Goal: Information Seeking & Learning: Learn about a topic

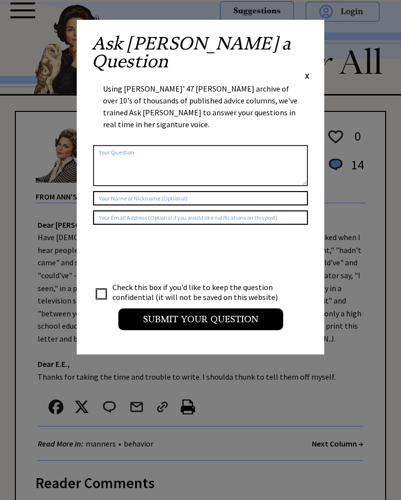
click at [307, 71] on span "X" at bounding box center [307, 76] width 4 height 10
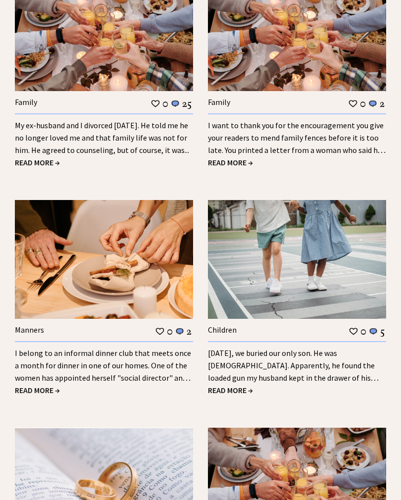
scroll to position [1110, 0]
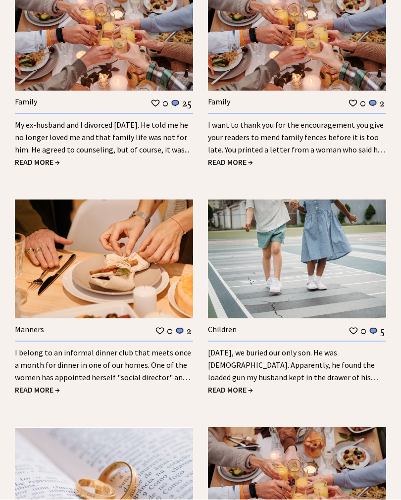
click at [139, 348] on link "I belong to an informal dinner club that meets once a month for dinner in one o…" at bounding box center [103, 371] width 176 height 47
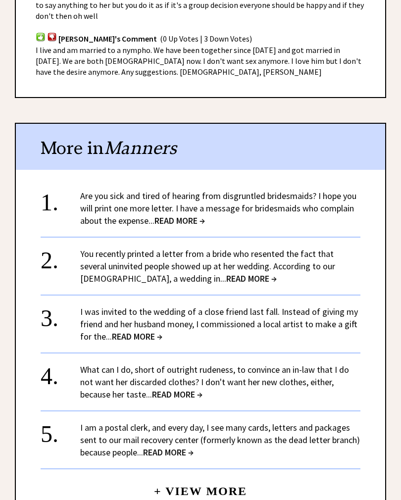
scroll to position [650, 0]
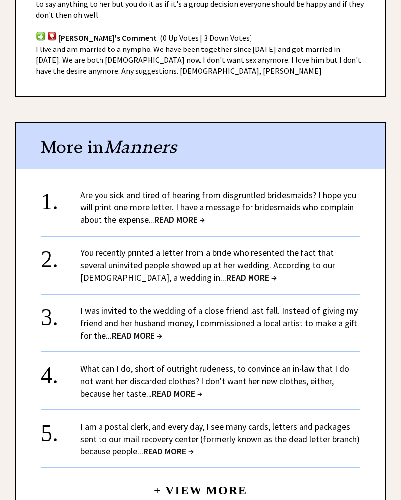
click at [282, 190] on link "Are you sick and tired of hearing from disgruntled bridesmaids? I hope you will…" at bounding box center [218, 208] width 276 height 36
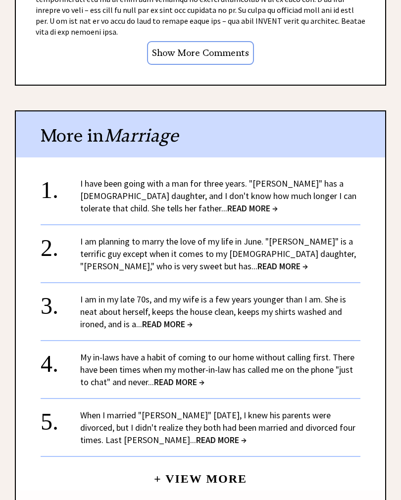
scroll to position [960, 0]
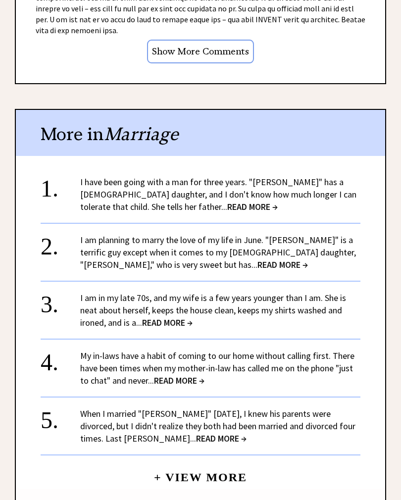
click at [285, 292] on link "I am in my late 70s, and my wife is a few years younger than I am. She is neat …" at bounding box center [213, 310] width 266 height 36
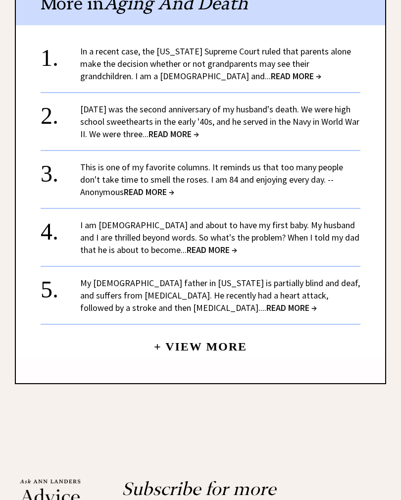
scroll to position [850, 0]
